Goal: Information Seeking & Learning: Learn about a topic

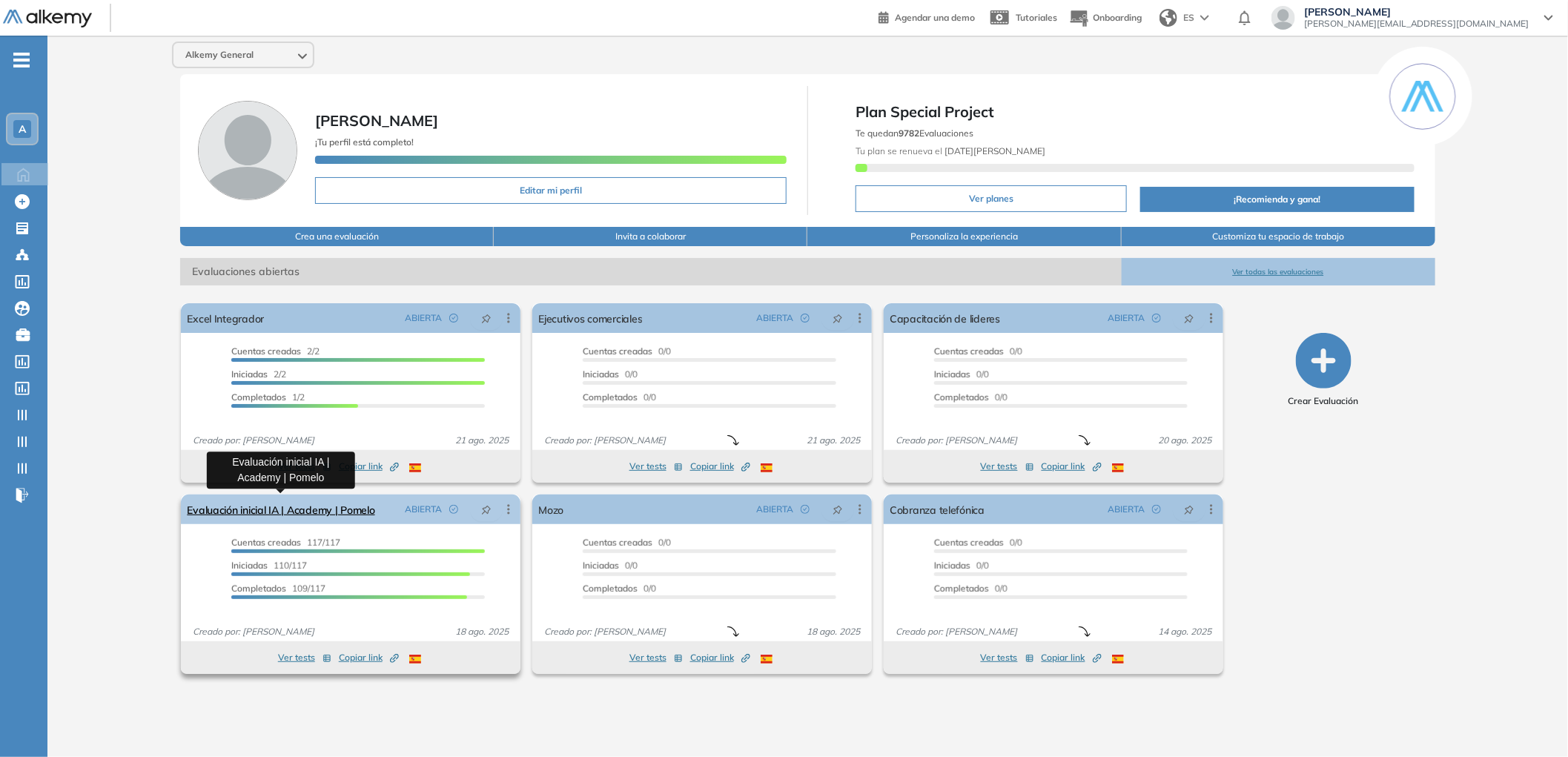
click at [310, 517] on link "Evaluación inicial IA | Academy | Pomelo" at bounding box center [281, 510] width 188 height 30
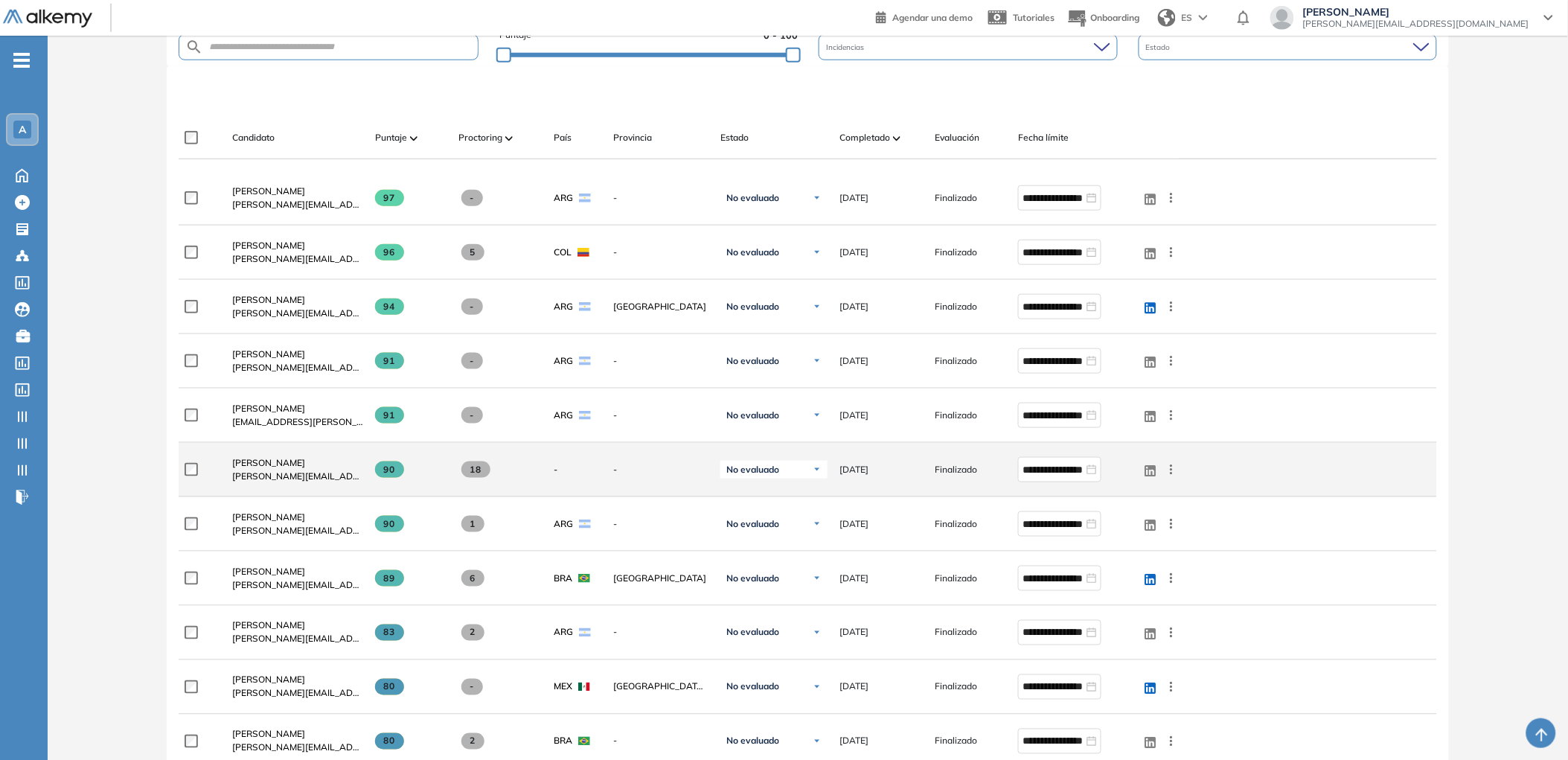
scroll to position [402, 0]
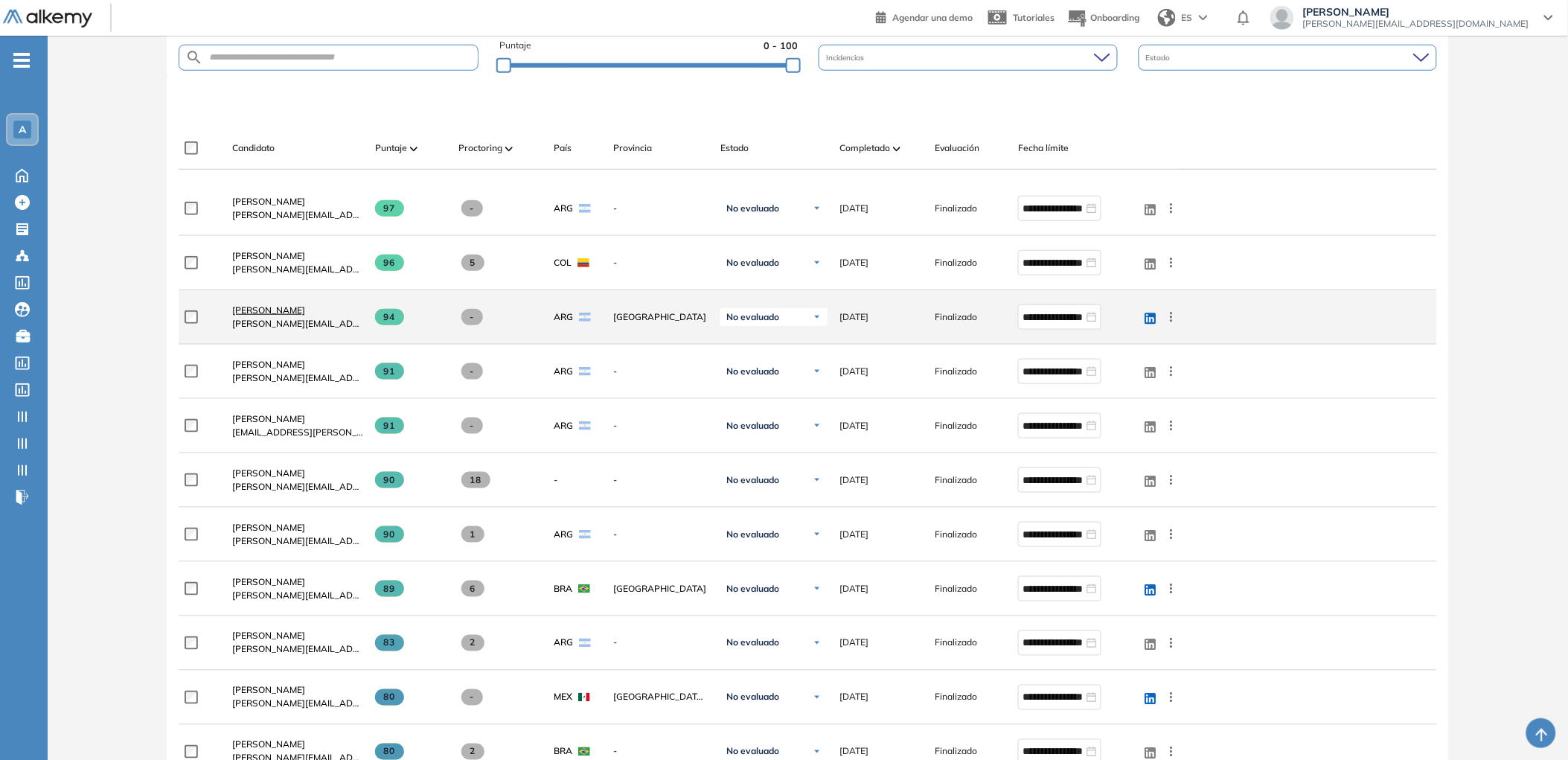
click at [267, 309] on span "[PERSON_NAME]" at bounding box center [269, 309] width 73 height 11
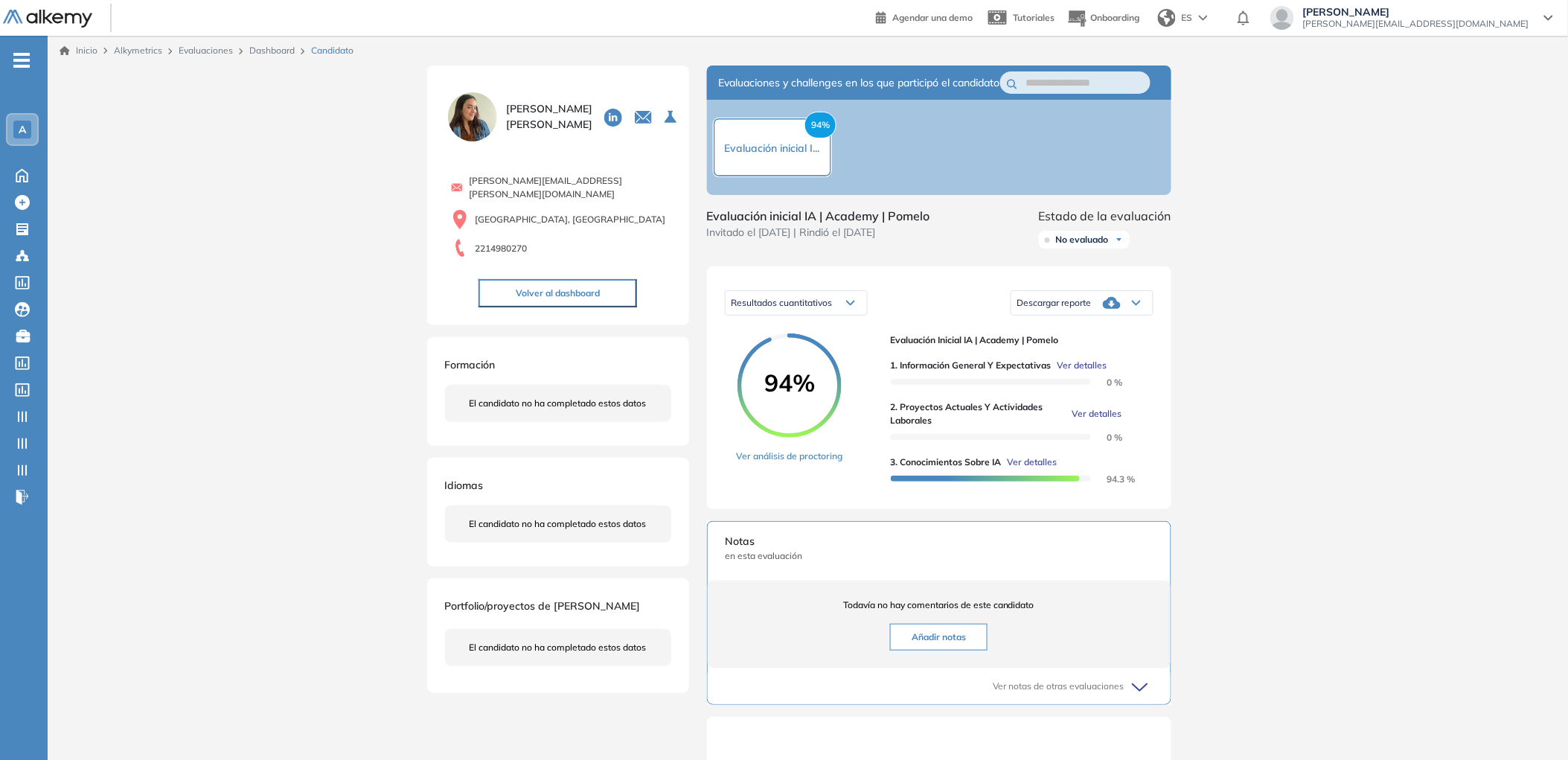
click at [828, 478] on div "94% Ver análisis de proctoring" at bounding box center [807, 412] width 142 height 158
click at [832, 463] on link "Ver análisis de proctoring" at bounding box center [790, 457] width 107 height 13
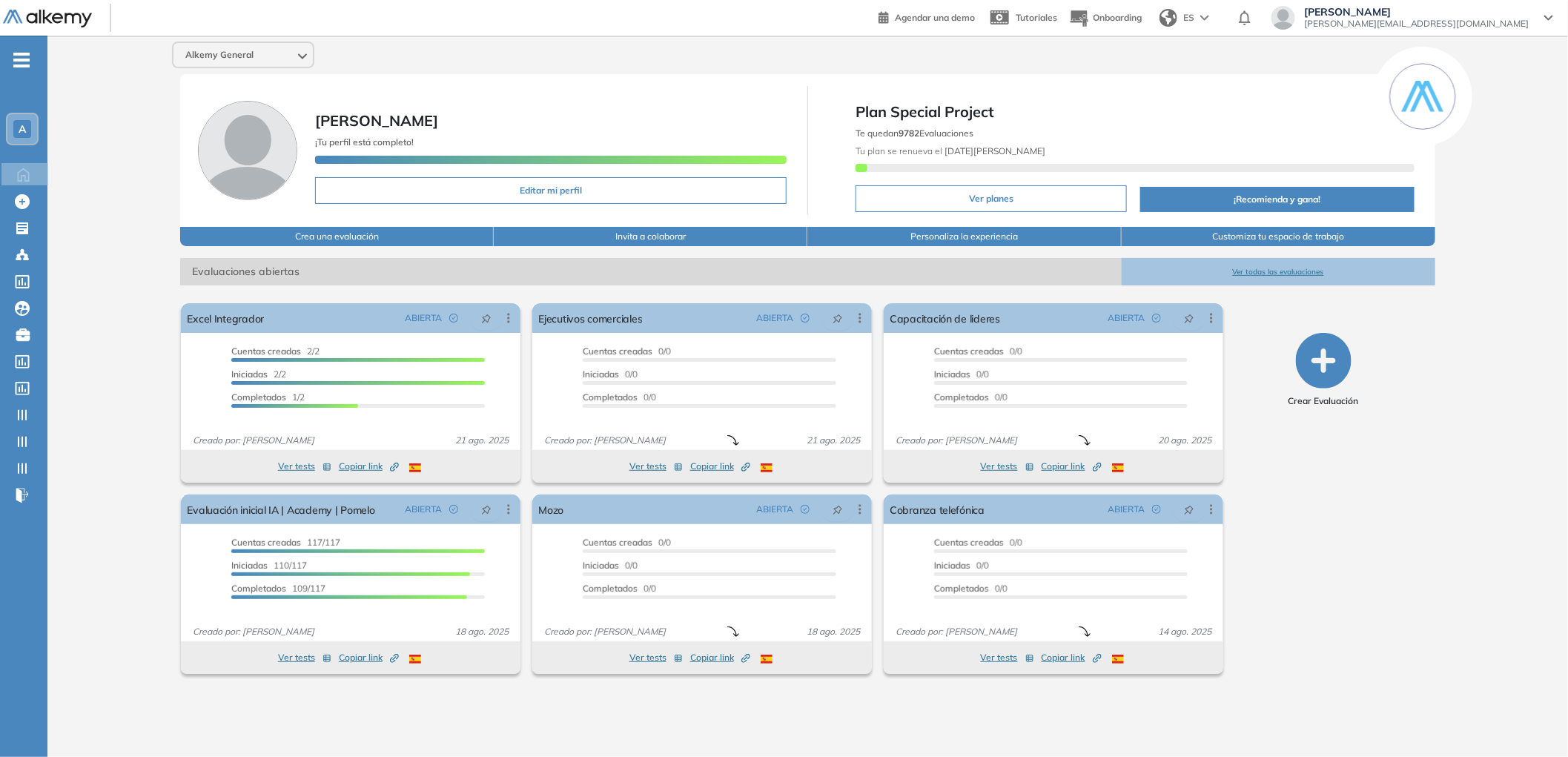
click at [1248, 266] on button "Ver todas las evaluaciones" at bounding box center [1279, 271] width 314 height 27
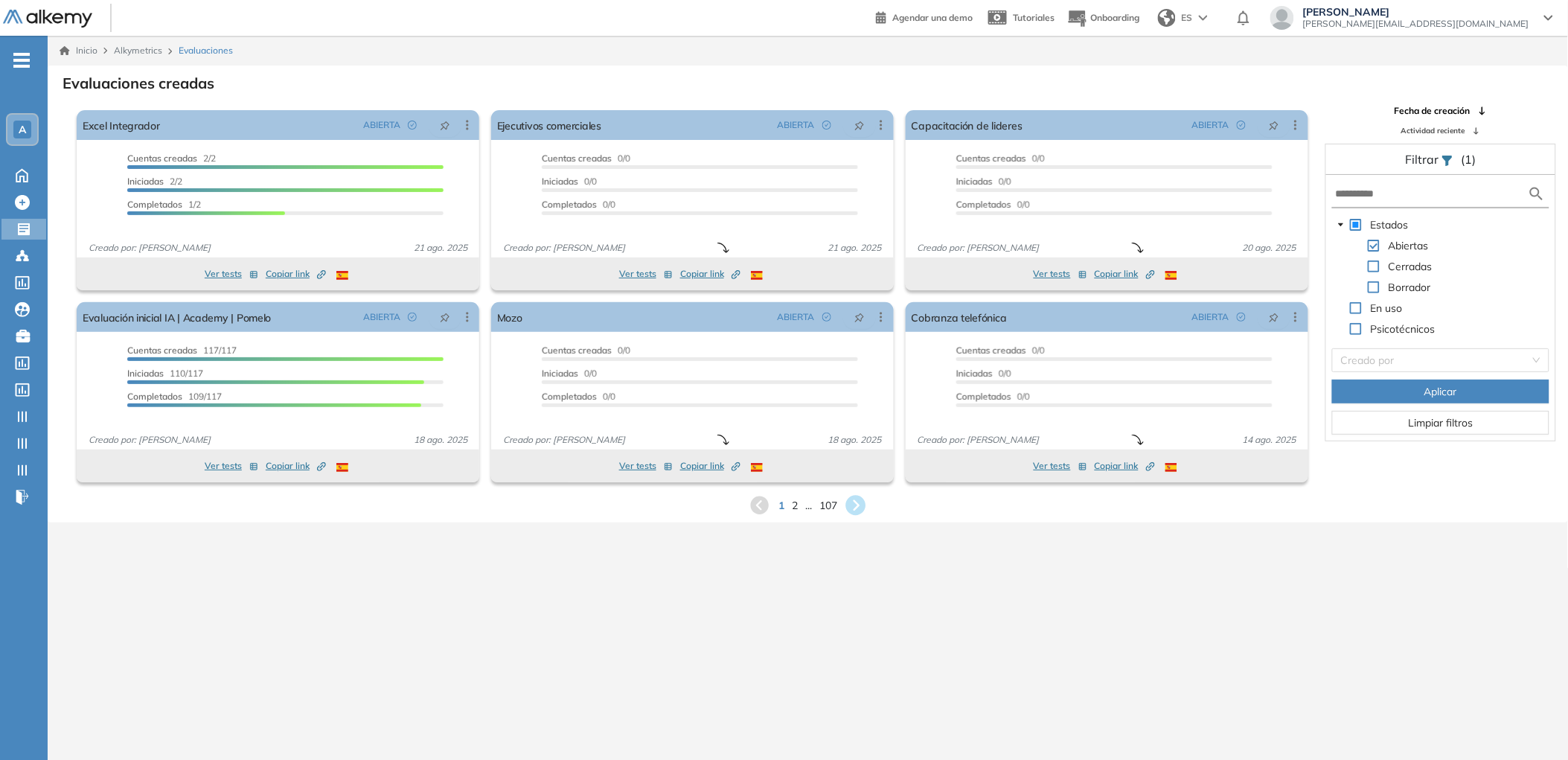
click at [851, 506] on icon at bounding box center [856, 506] width 20 height 20
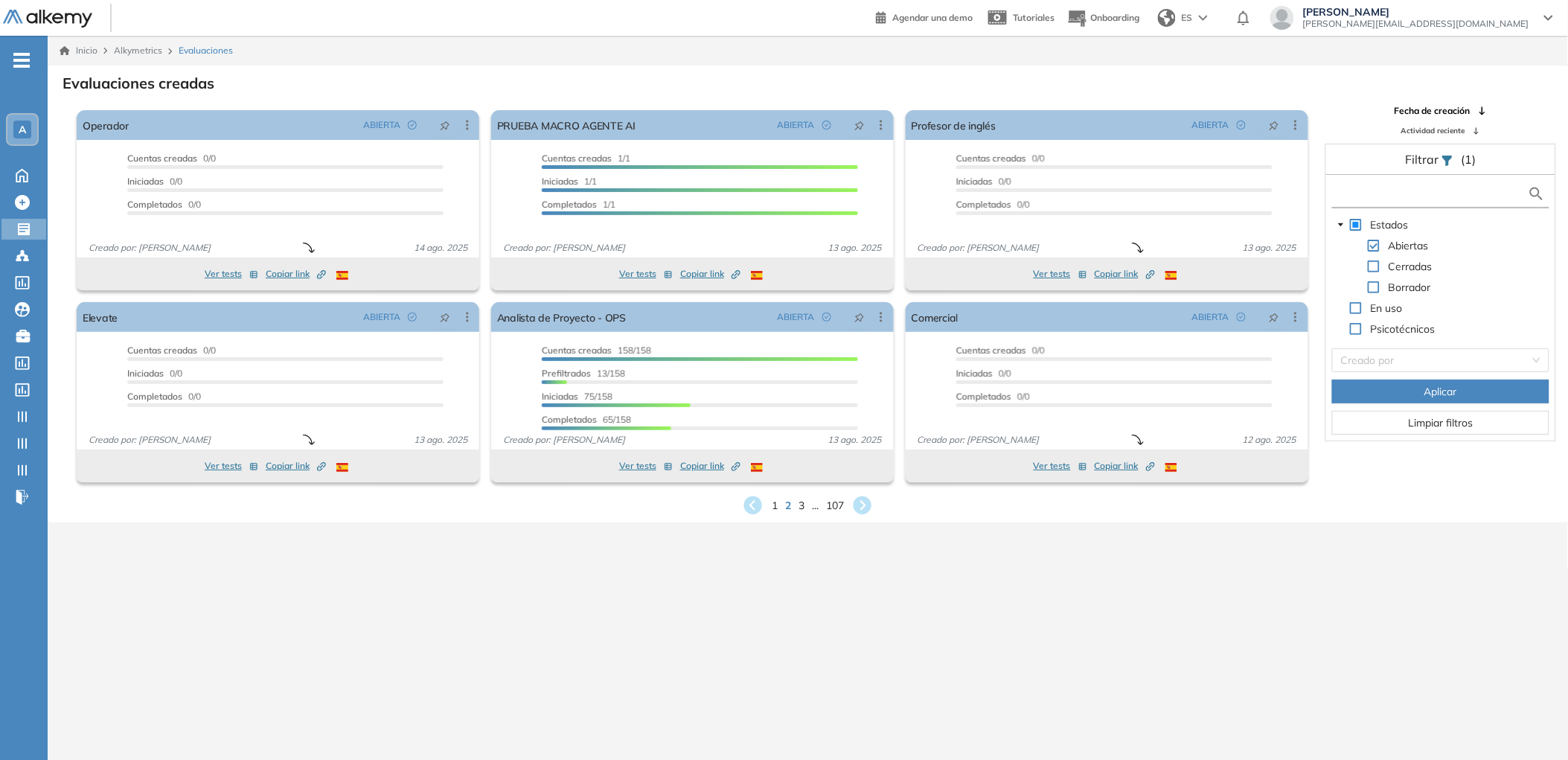
click at [1389, 199] on input "text" at bounding box center [1432, 193] width 192 height 16
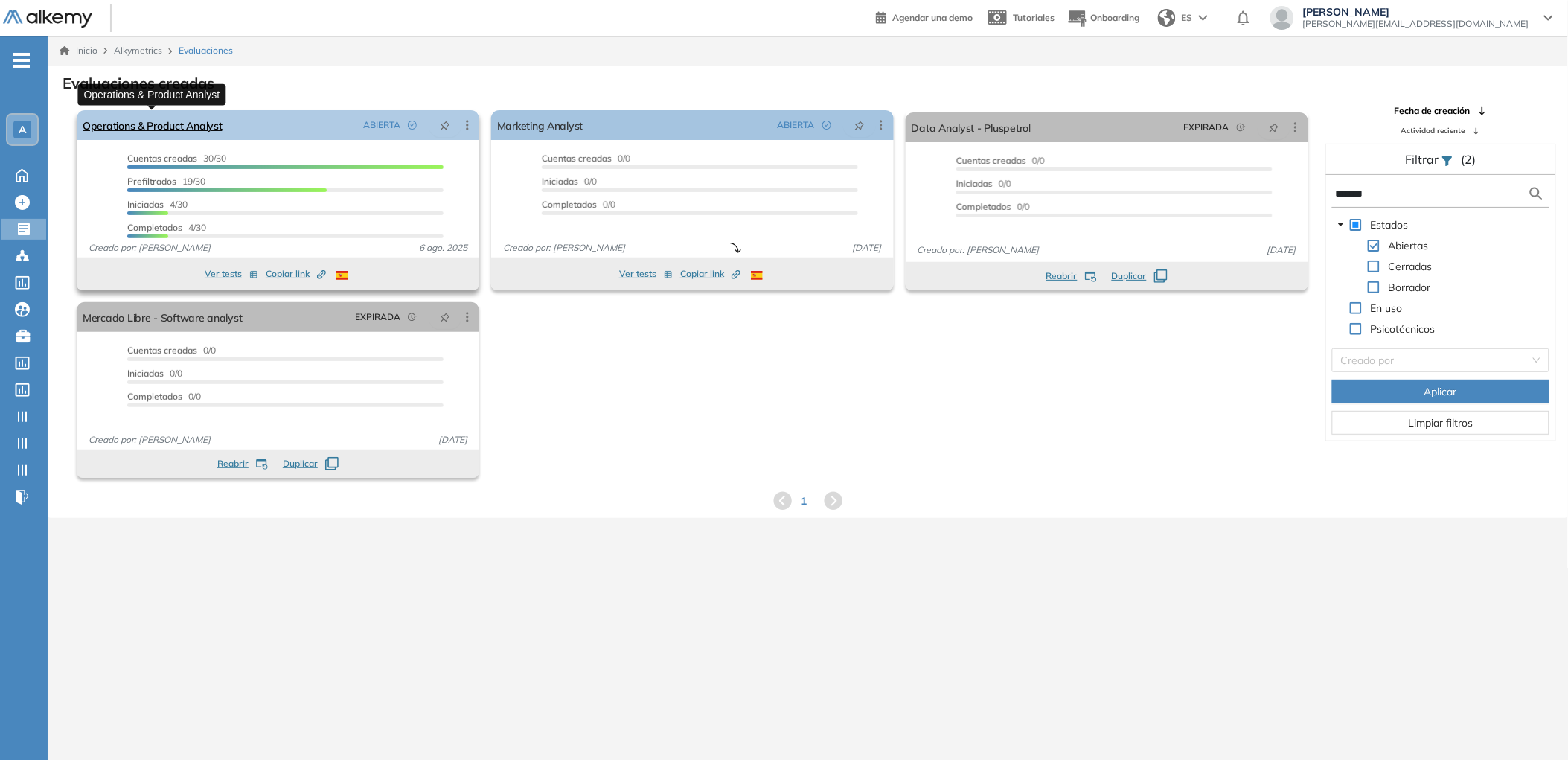
type input "*******"
click at [192, 122] on link "Operations & Product Analyst" at bounding box center [152, 125] width 140 height 30
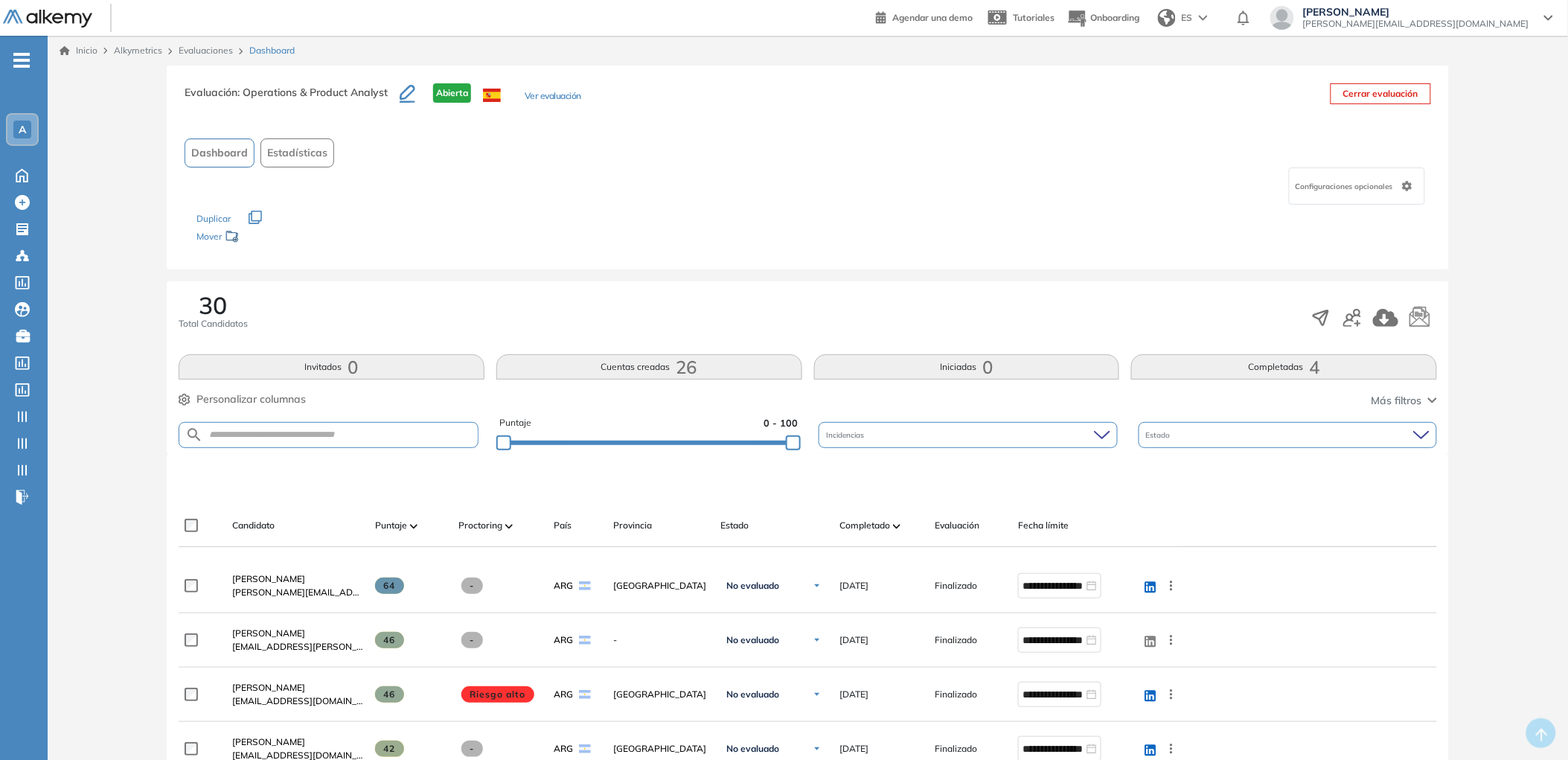
click at [1224, 359] on button "Completadas 4" at bounding box center [1284, 367] width 306 height 25
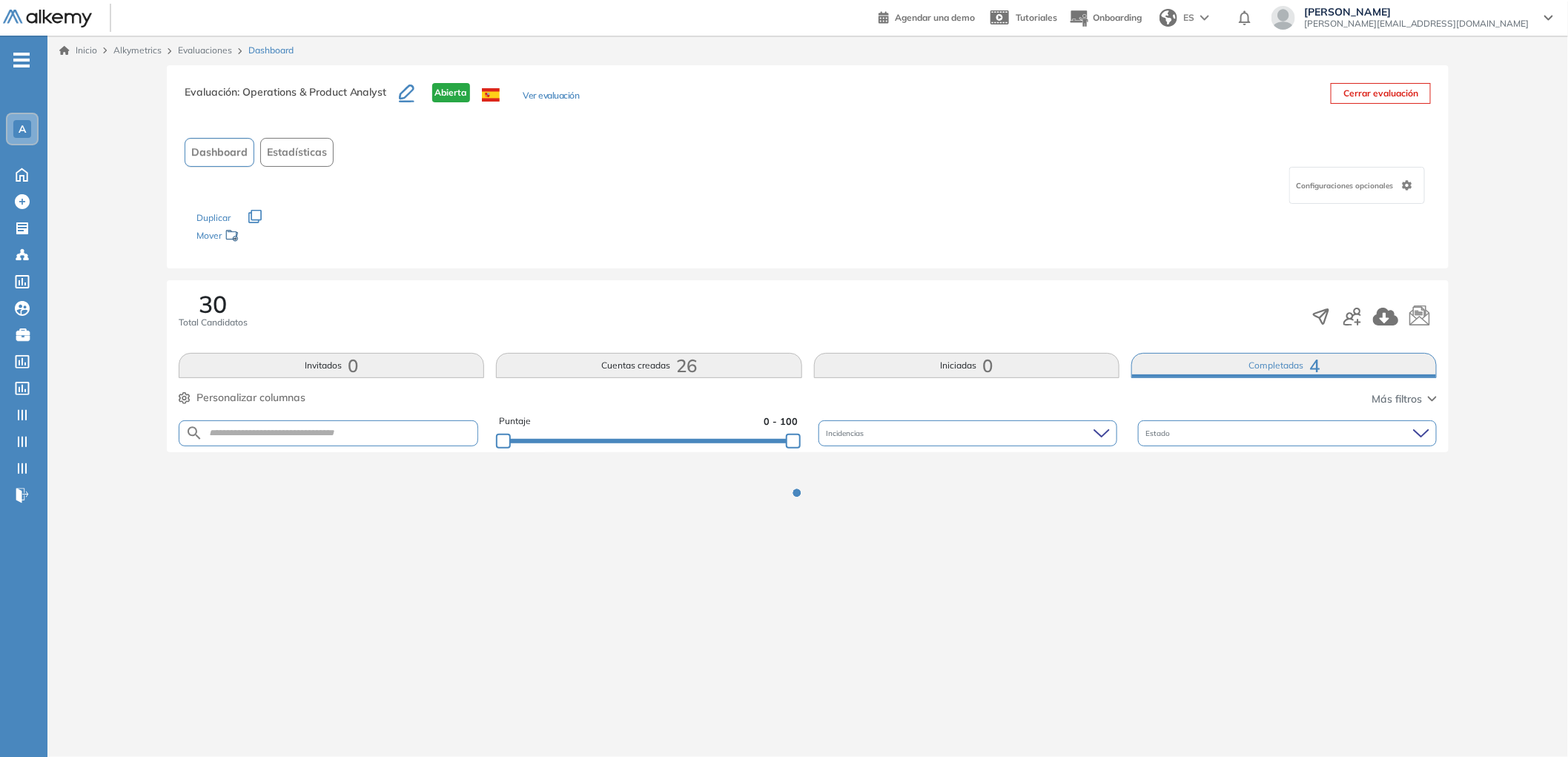
click at [1220, 369] on button "Completadas 4" at bounding box center [1284, 365] width 305 height 25
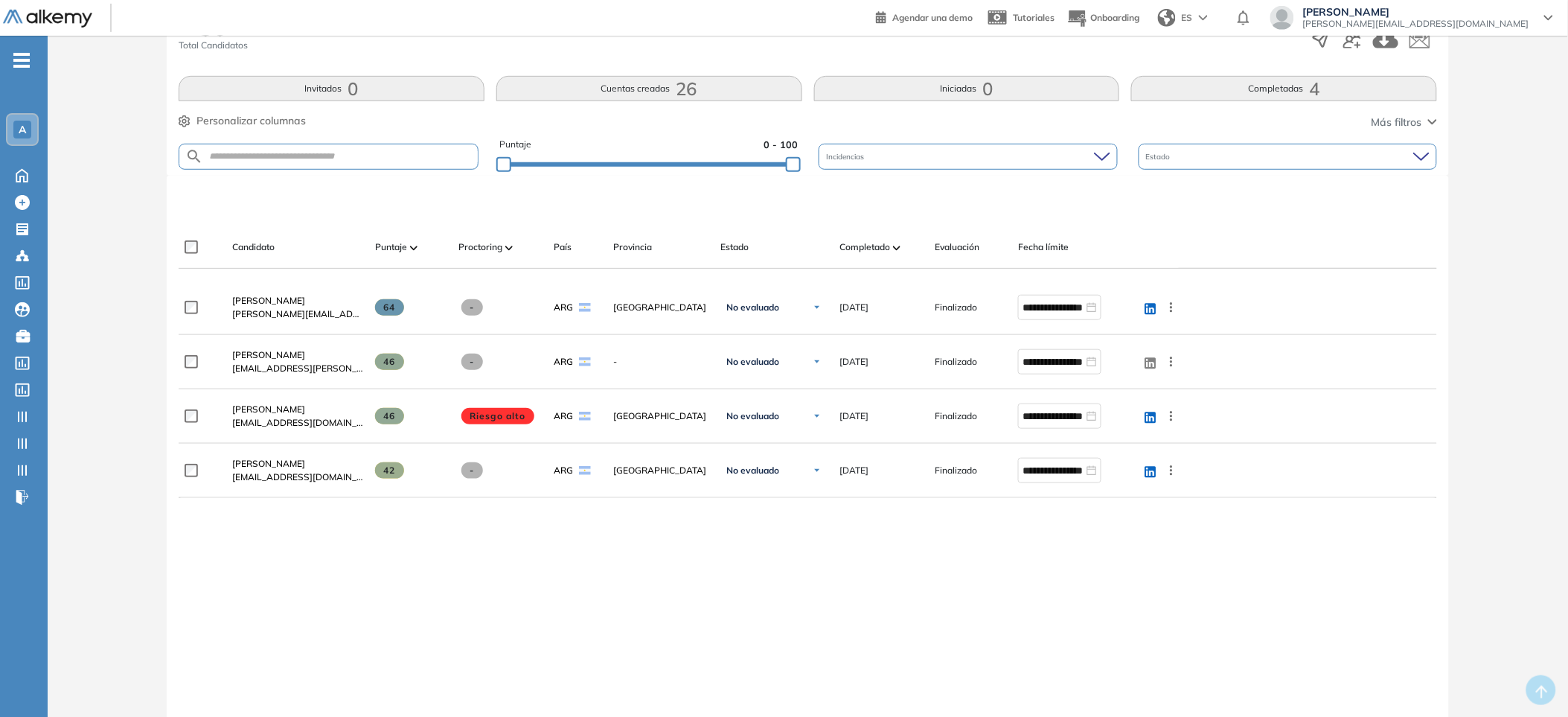
scroll to position [340, 0]
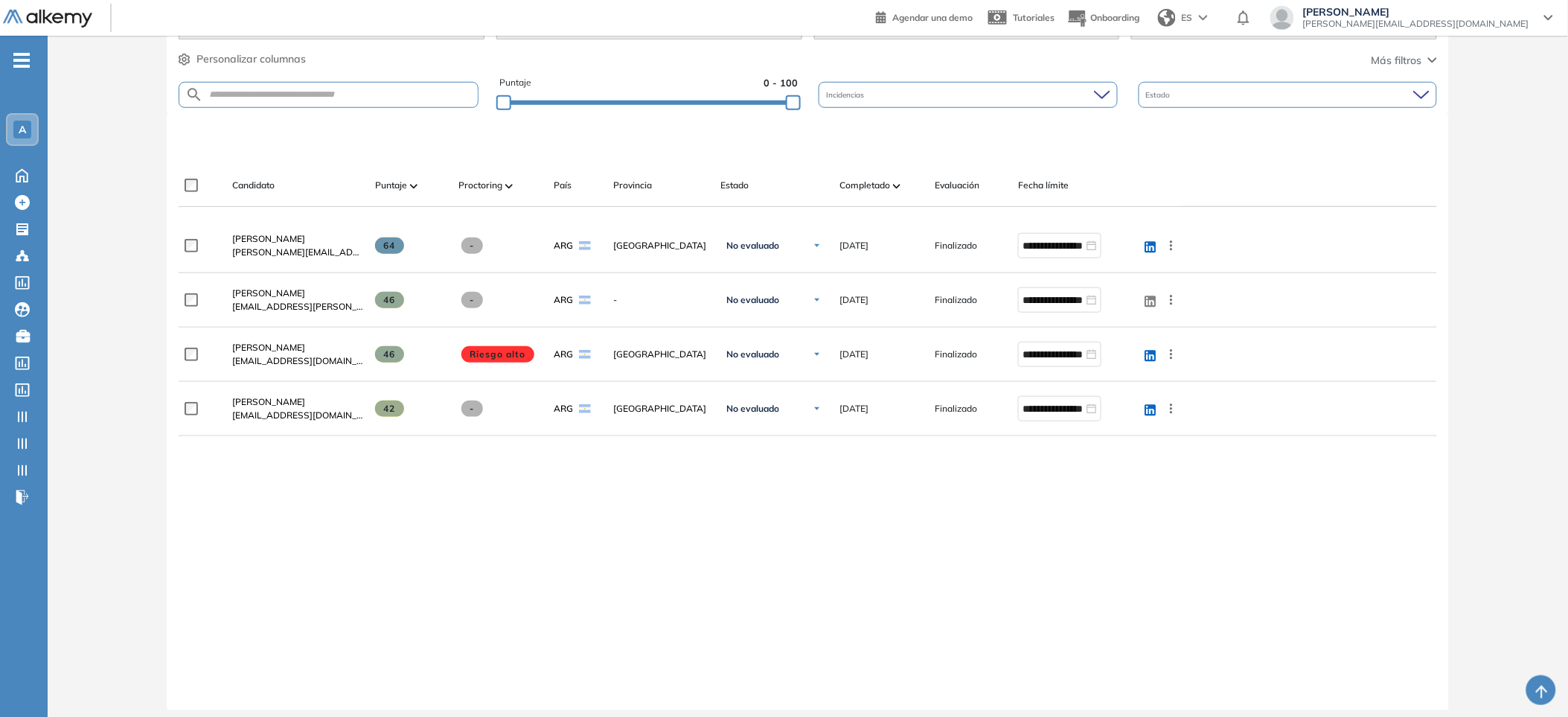
click at [506, 510] on div "**********" at bounding box center [807, 453] width 1259 height 468
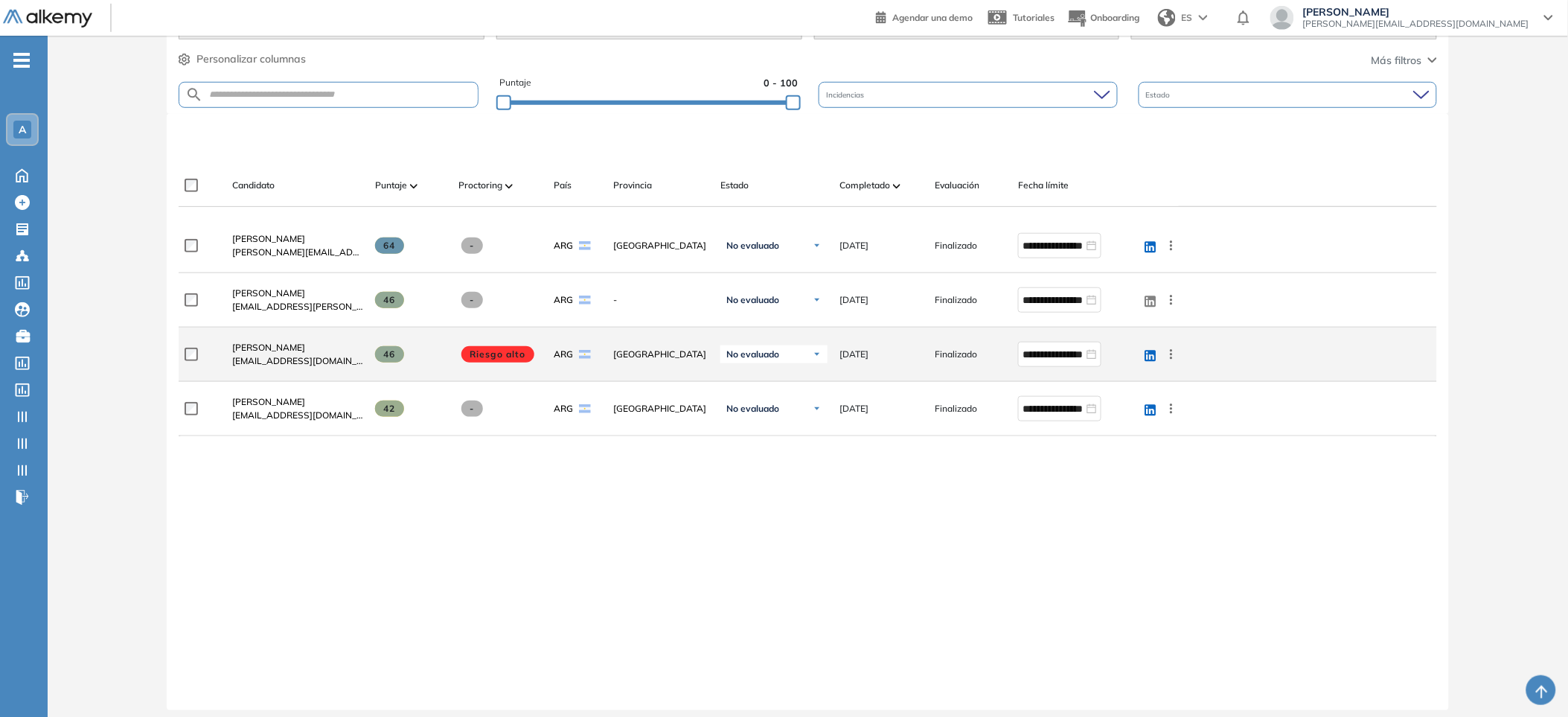
scroll to position [338, 0]
click at [253, 353] on span "[PERSON_NAME]" at bounding box center [269, 350] width 73 height 11
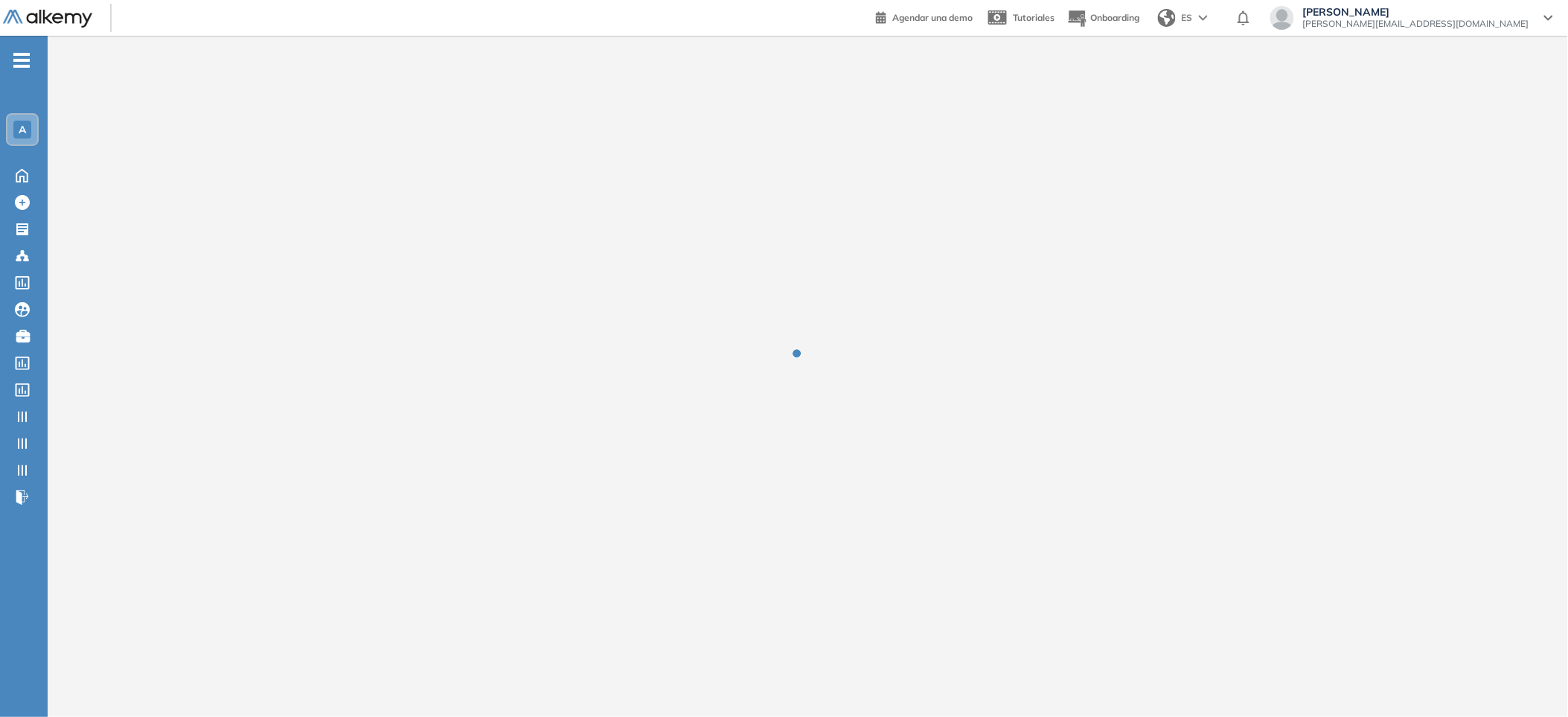
scroll to position [0, 0]
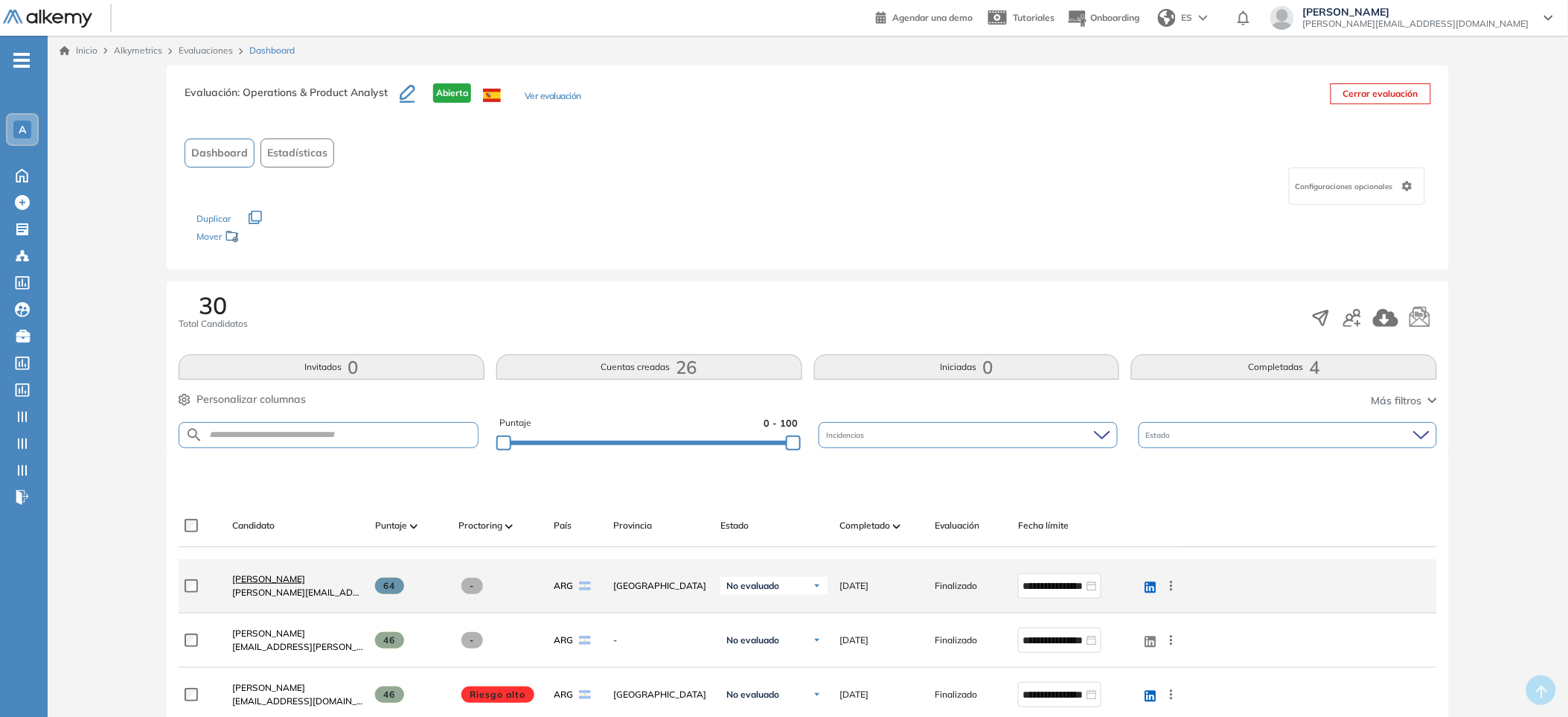
scroll to position [3, 0]
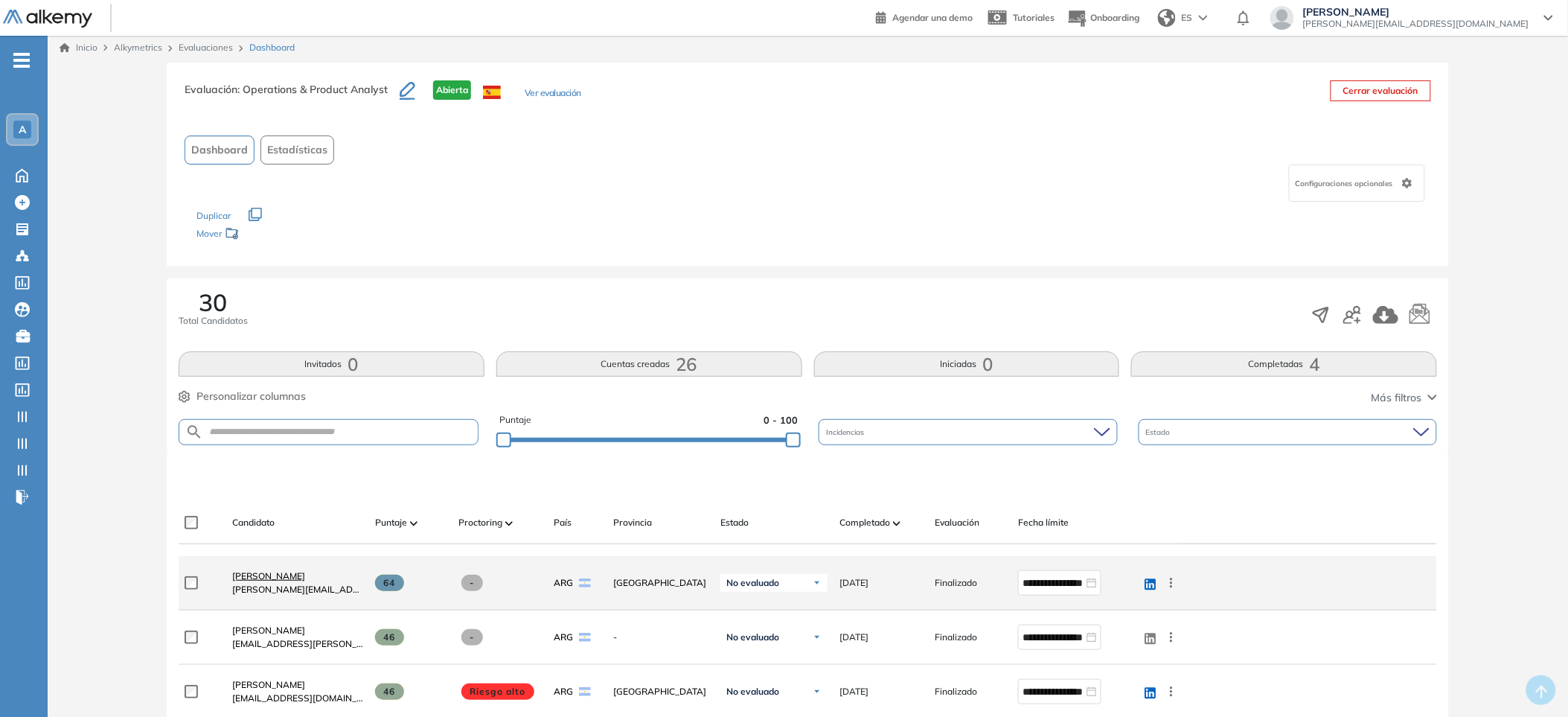
click at [263, 576] on span "[PERSON_NAME]" at bounding box center [269, 575] width 73 height 11
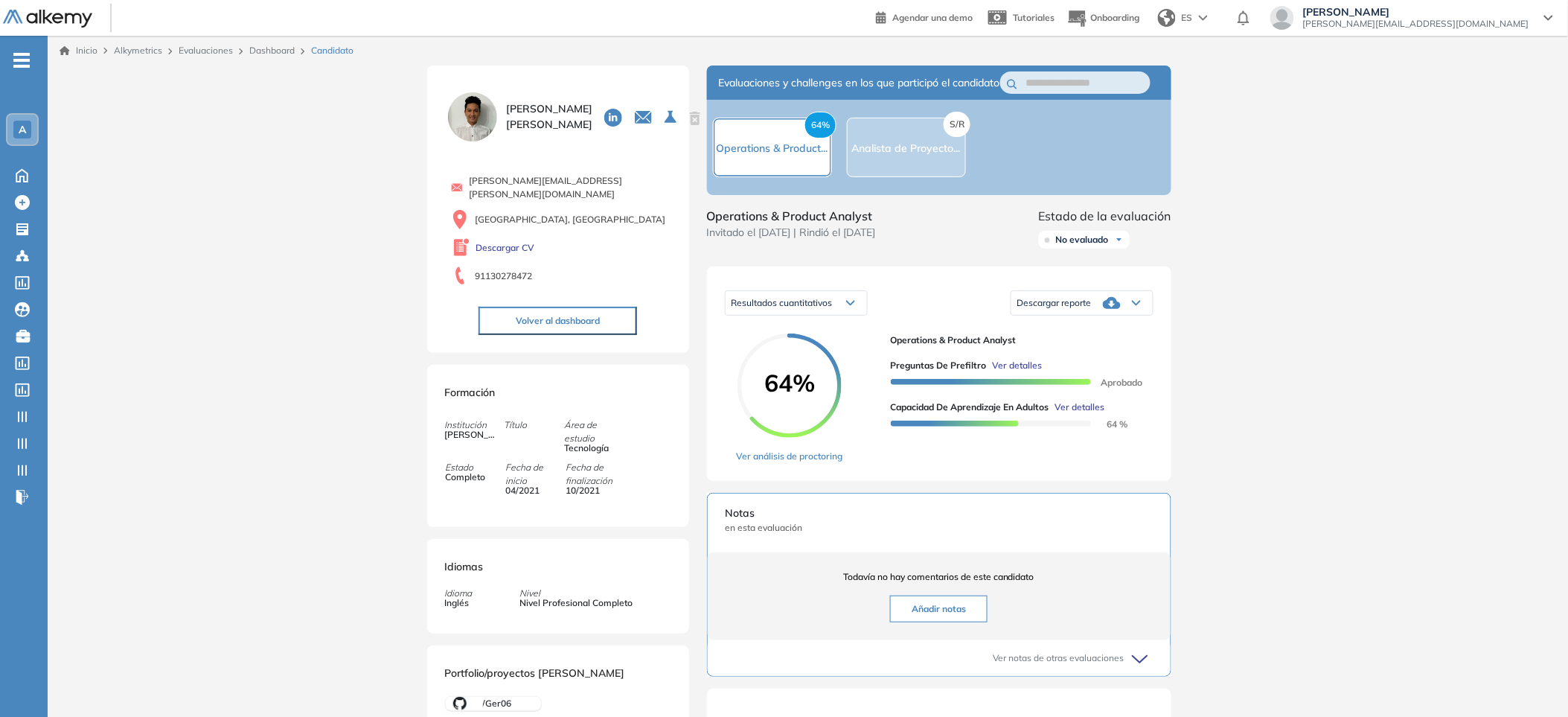
click at [798, 479] on div "Resultados cuantitativos Resultados cuantitativos Resultados relativos Descarga…" at bounding box center [939, 374] width 464 height 214
click at [798, 464] on link "Ver análisis de proctoring" at bounding box center [790, 457] width 107 height 13
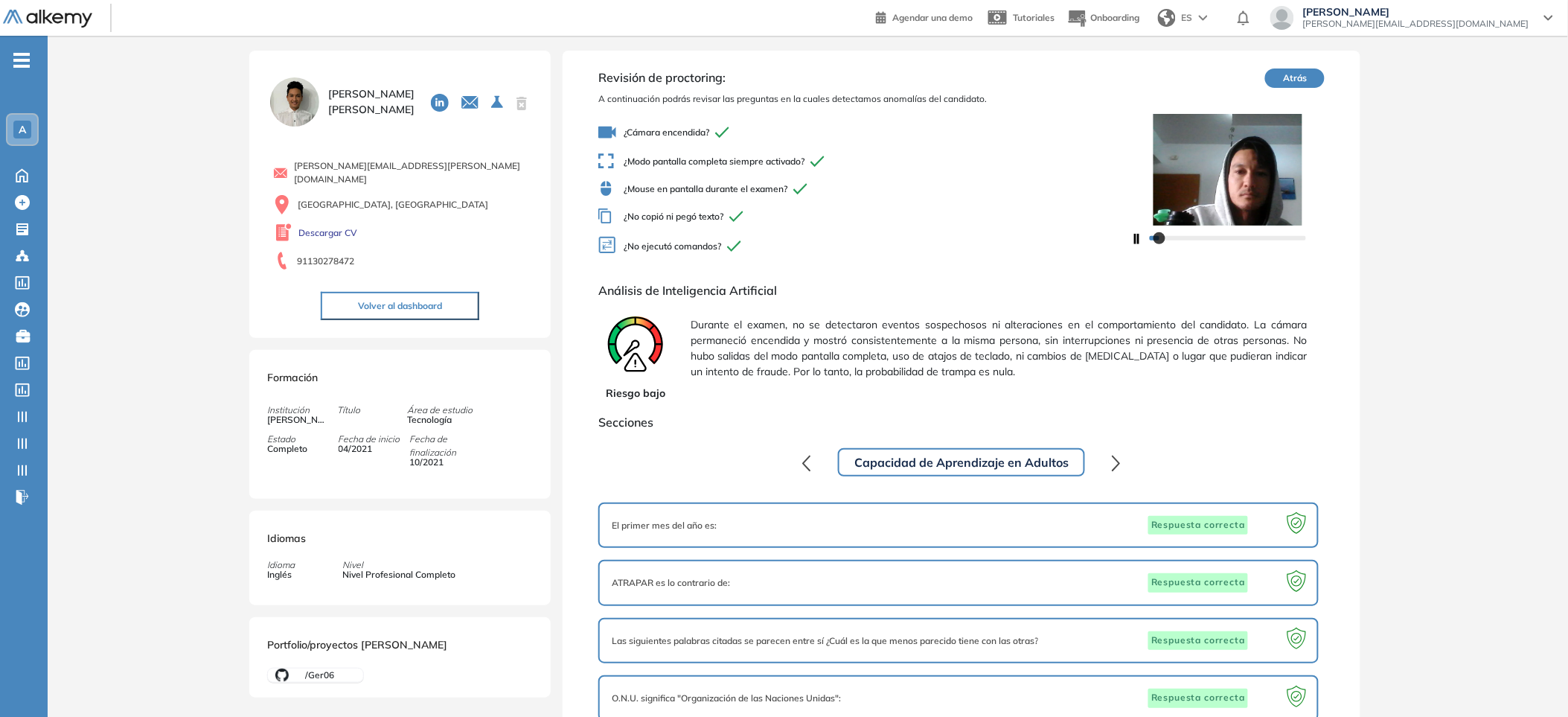
scroll to position [23, 0]
drag, startPoint x: 642, startPoint y: 124, endPoint x: 774, endPoint y: 130, distance: 132.1
click at [774, 130] on span "¿Cámara encendida?" at bounding box center [865, 131] width 533 height 18
drag, startPoint x: 636, startPoint y: 156, endPoint x: 867, endPoint y: 172, distance: 231.6
click at [867, 172] on div "¿Cámara encendida? ¿Modo pantalla completa siempre activado? ¿Mouse en pantalla…" at bounding box center [865, 188] width 533 height 146
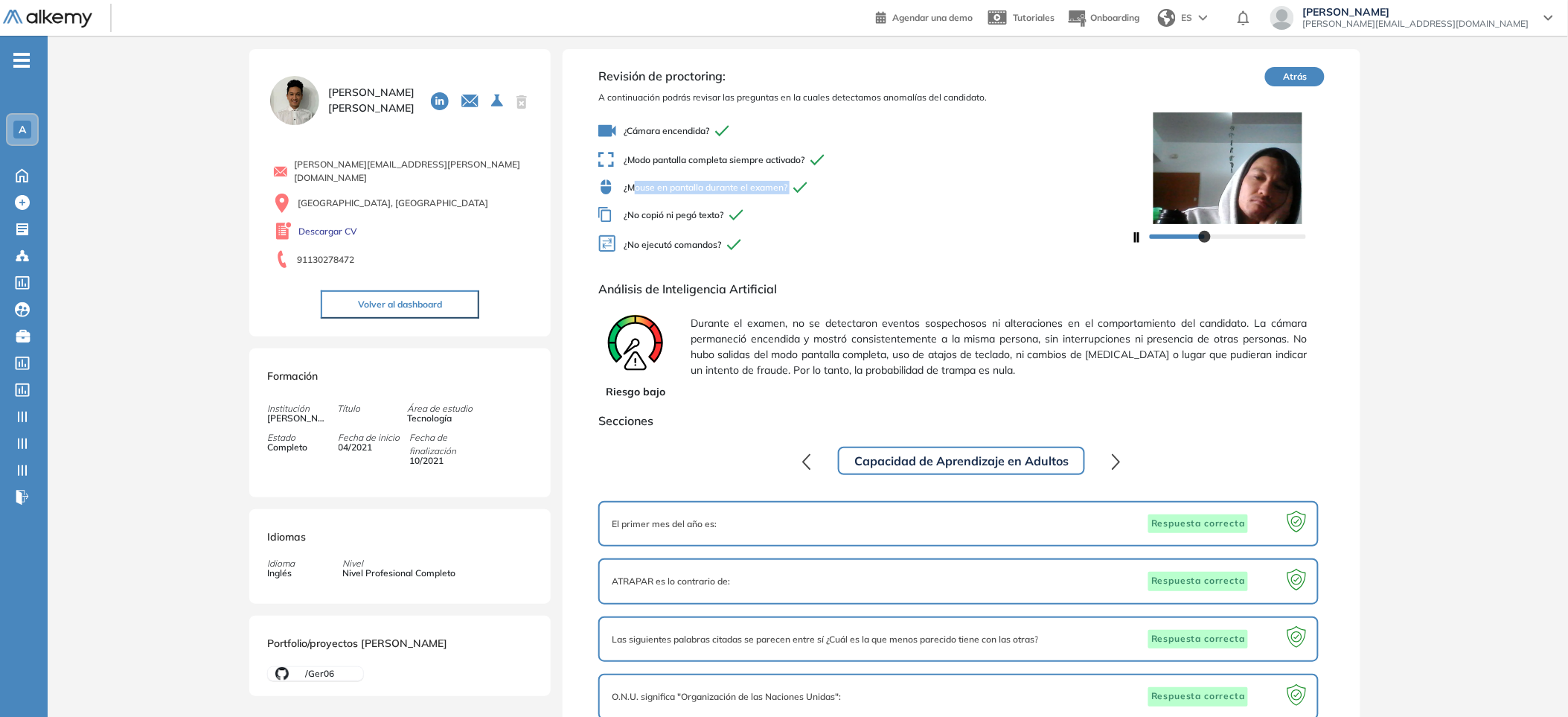
drag, startPoint x: 633, startPoint y: 188, endPoint x: 876, endPoint y: 193, distance: 243.1
click at [876, 193] on span "¿Mouse en pantalla durante el examen?" at bounding box center [865, 187] width 533 height 16
drag, startPoint x: 620, startPoint y: 222, endPoint x: 807, endPoint y: 231, distance: 187.2
click at [807, 231] on div "¿Cámara encendida? ¿Modo pantalla completa siempre activado? ¿Mouse en pantalla…" at bounding box center [865, 188] width 533 height 146
drag, startPoint x: 638, startPoint y: 247, endPoint x: 794, endPoint y: 249, distance: 156.0
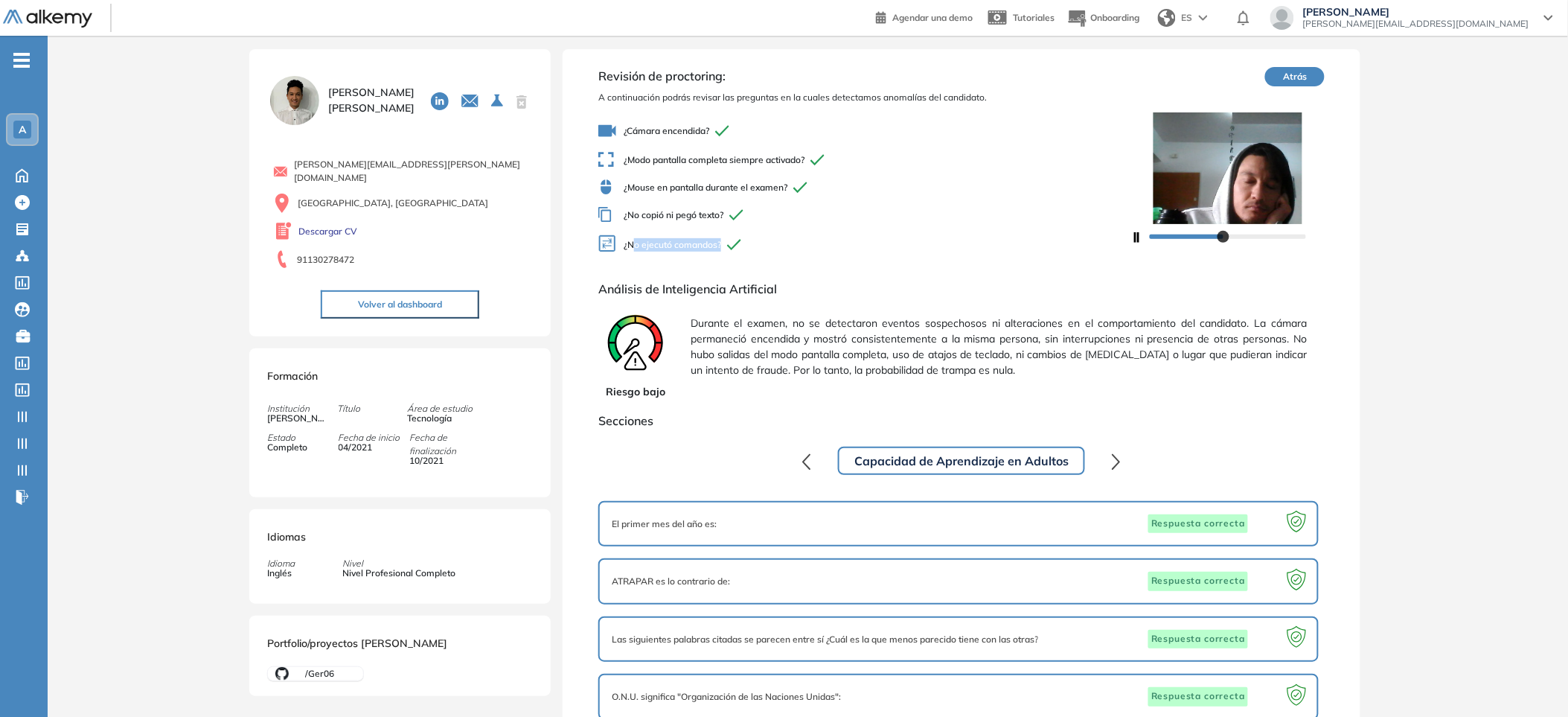
click at [801, 241] on span "¿No ejecutó comandos?" at bounding box center [865, 245] width 533 height 22
click at [793, 250] on span "¿No ejecutó comandos?" at bounding box center [865, 245] width 533 height 22
click at [715, 454] on div "Capacidad de Aprendizaje en Adultos ." at bounding box center [962, 460] width 667 height 33
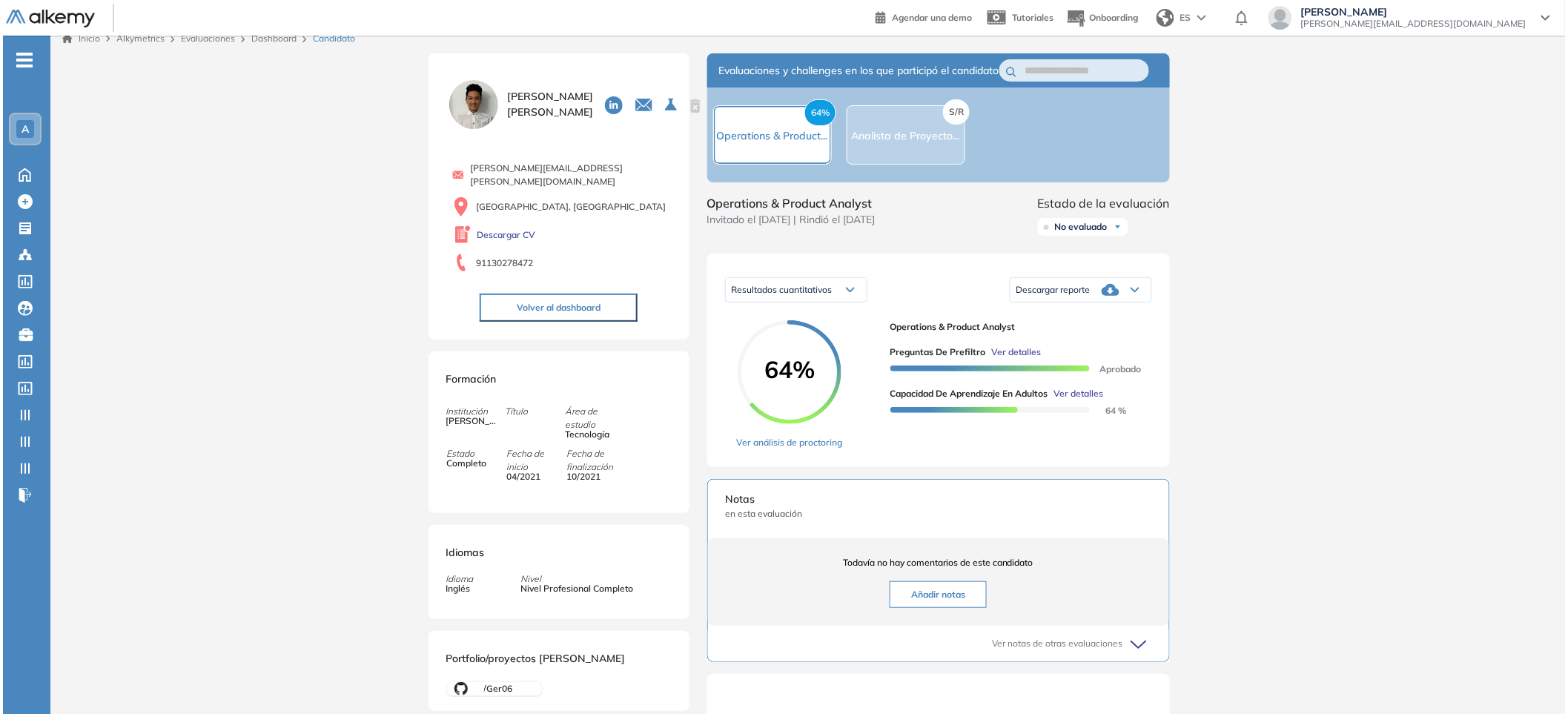
scroll to position [24, 0]
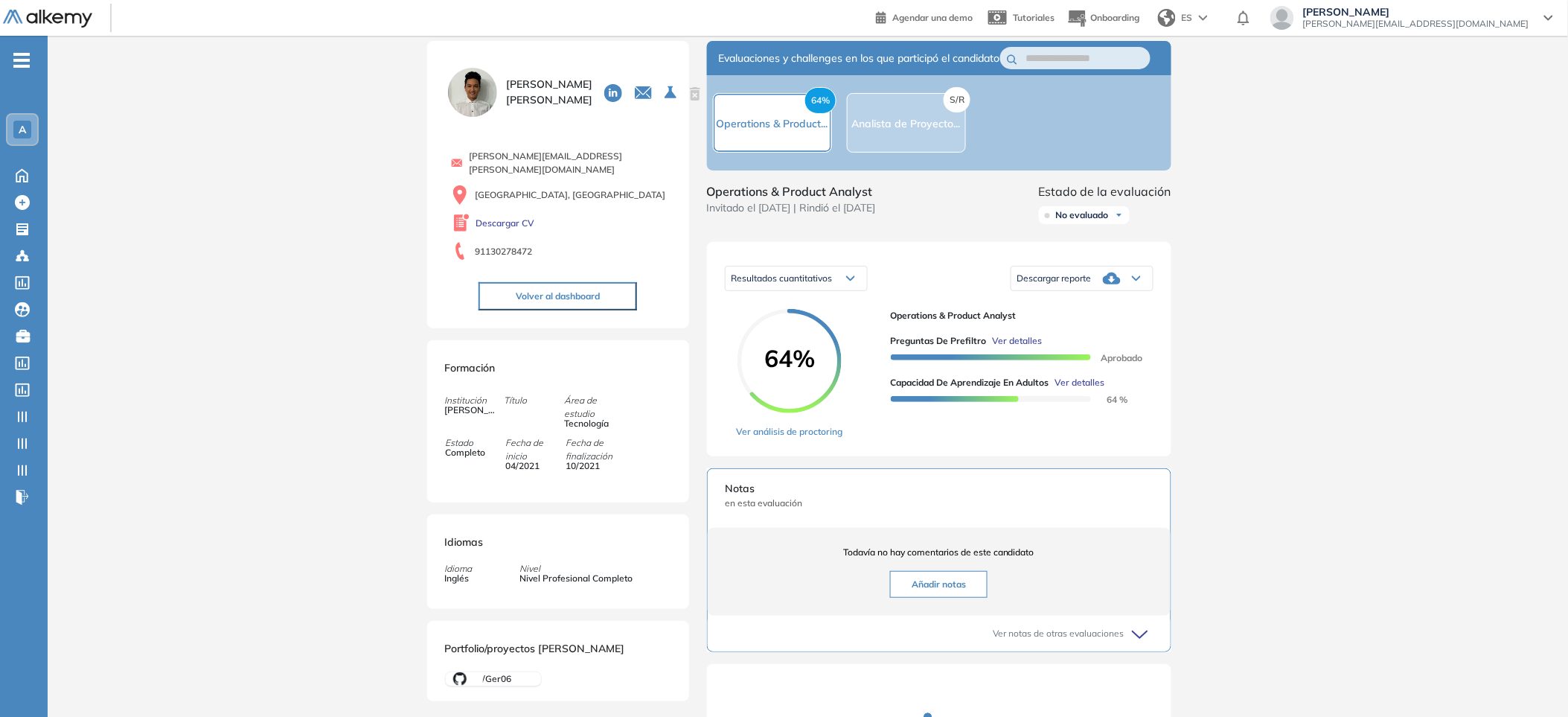
click at [1084, 389] on span "Ver detalles" at bounding box center [1081, 383] width 50 height 13
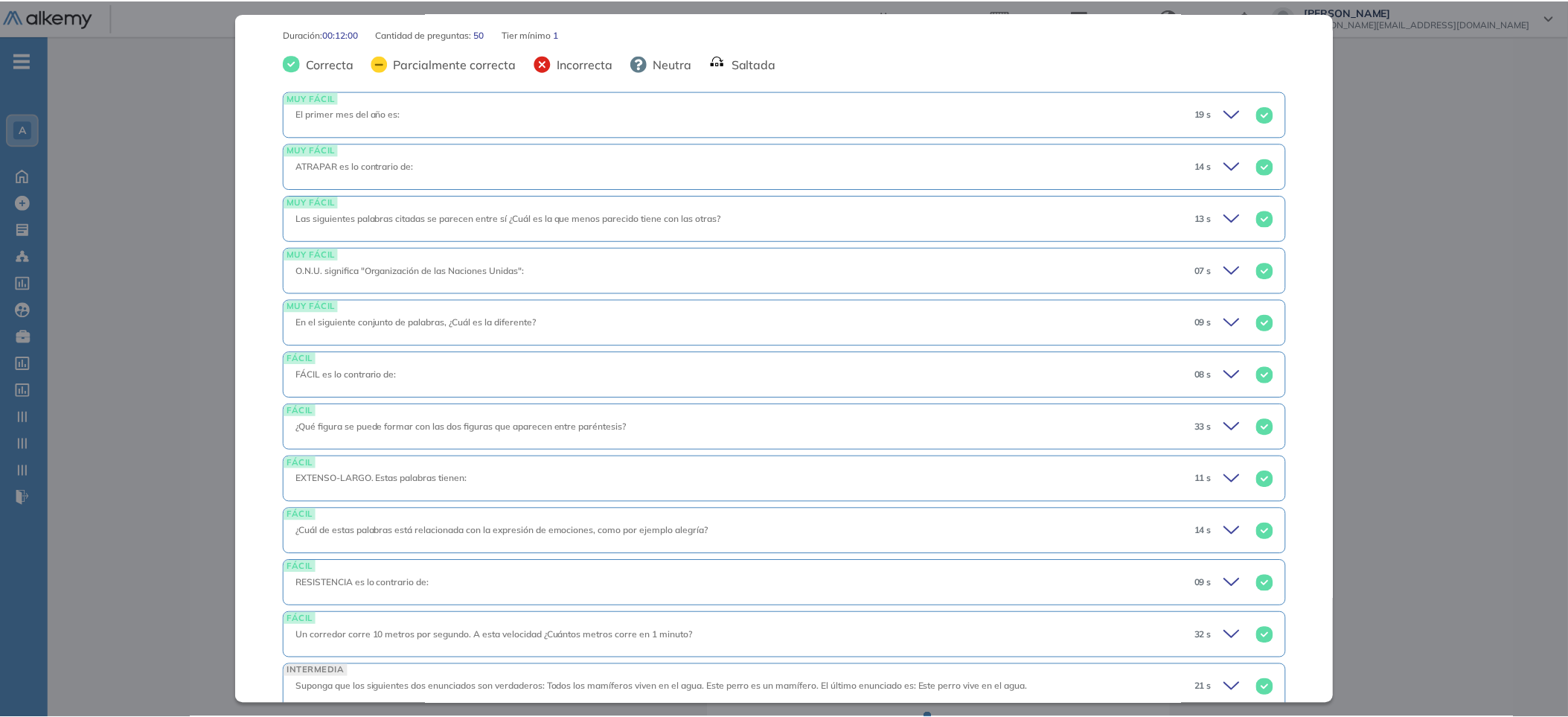
scroll to position [0, 0]
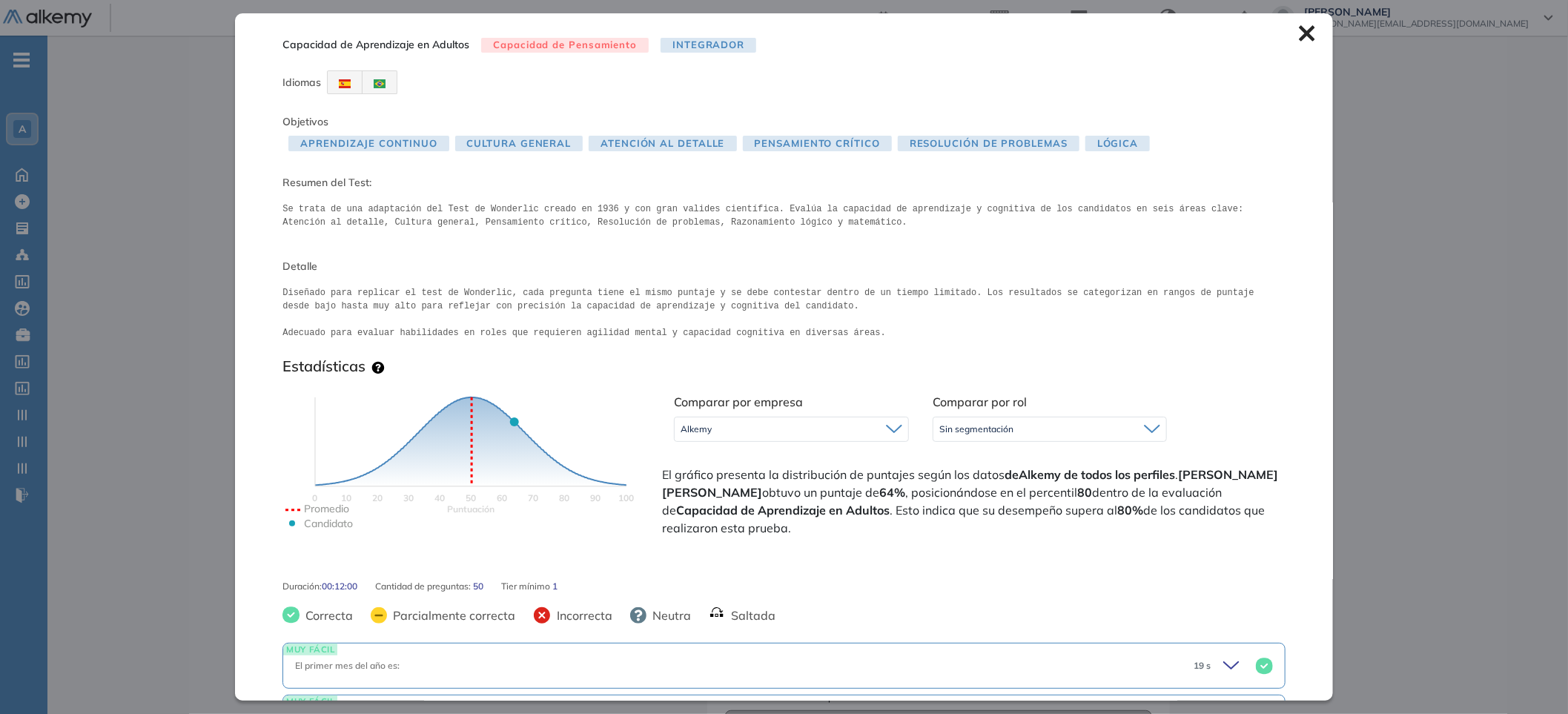
click at [891, 441] on div "Alkemy Sin segmentación Alkemy" at bounding box center [791, 429] width 235 height 25
click at [1039, 436] on div "Sin segmentación" at bounding box center [1050, 429] width 233 height 24
click at [1070, 336] on pre "Diseñado para replicar el test de Wonderlic, cada pregunta tiene el mismo punta…" at bounding box center [784, 313] width 1004 height 53
click at [1299, 32] on icon at bounding box center [1307, 33] width 17 height 17
